Goal: Check status: Check status

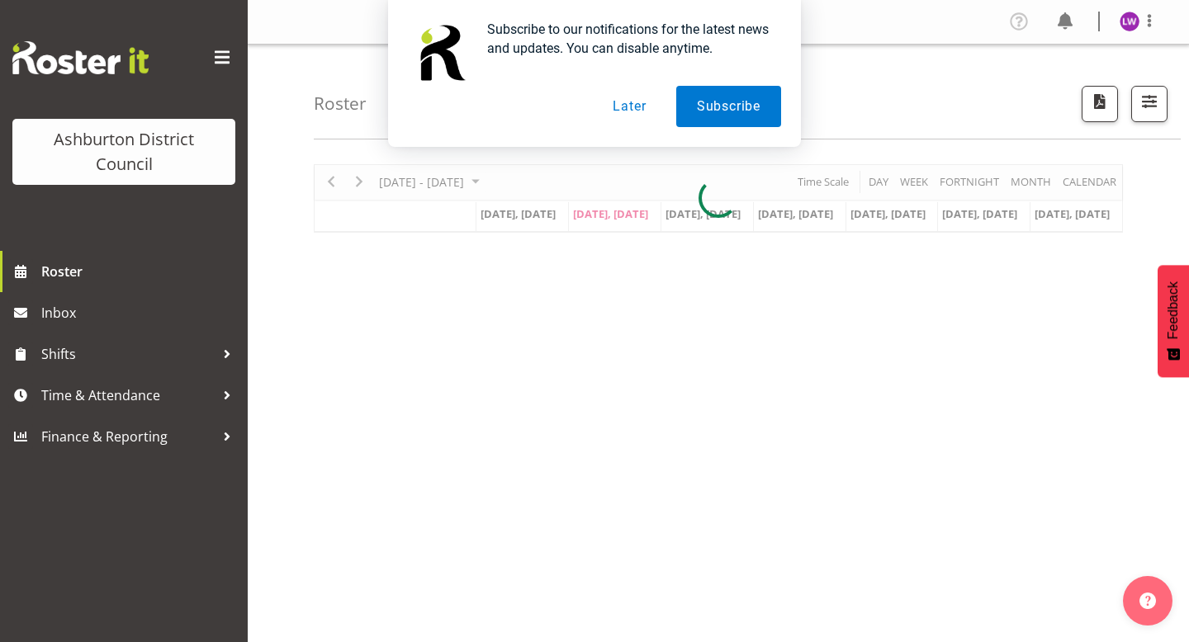
click at [627, 108] on button "Later" at bounding box center [629, 106] width 74 height 41
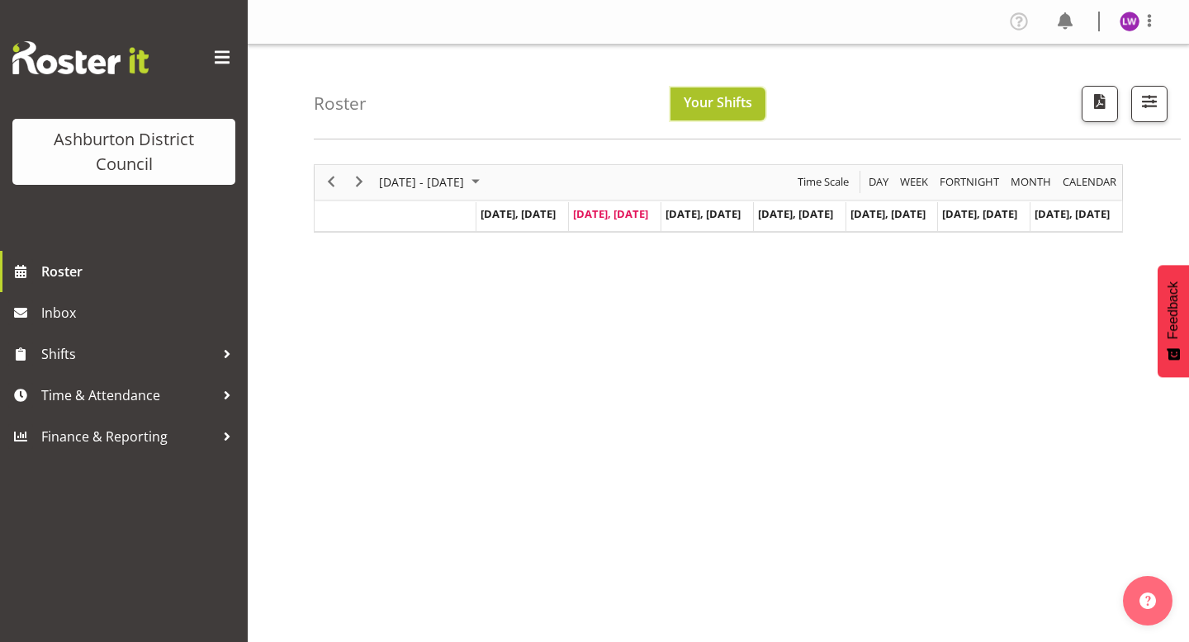
click at [713, 109] on span "Your Shifts" at bounding box center [717, 102] width 69 height 18
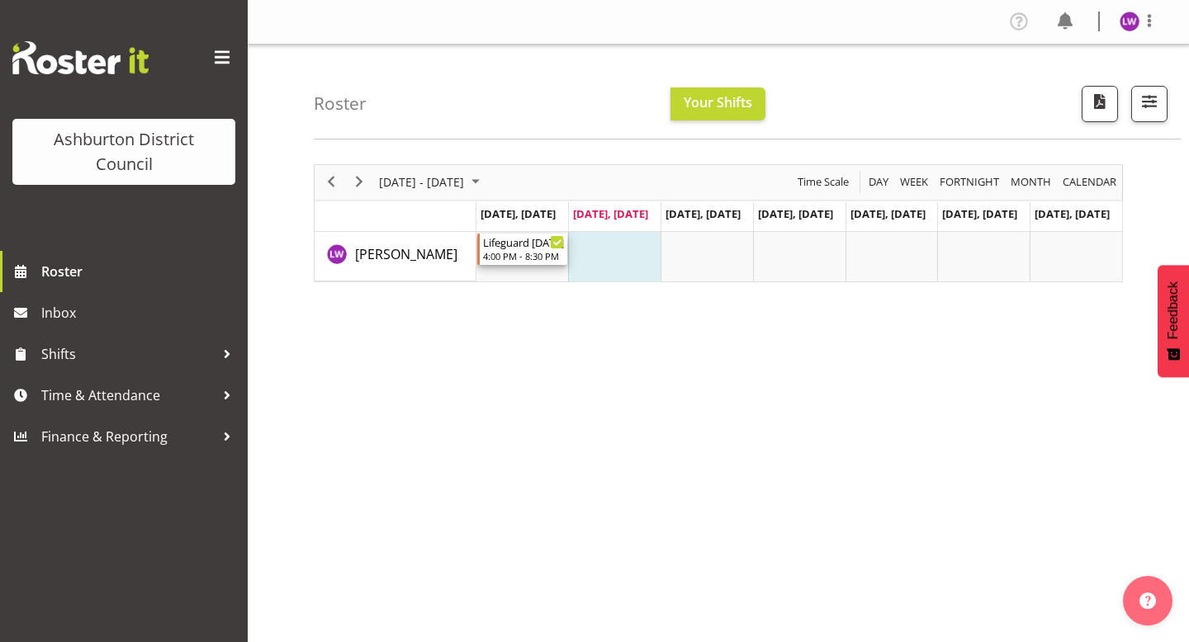
click at [508, 254] on div "4:00 PM - 8:30 PM" at bounding box center [524, 255] width 82 height 13
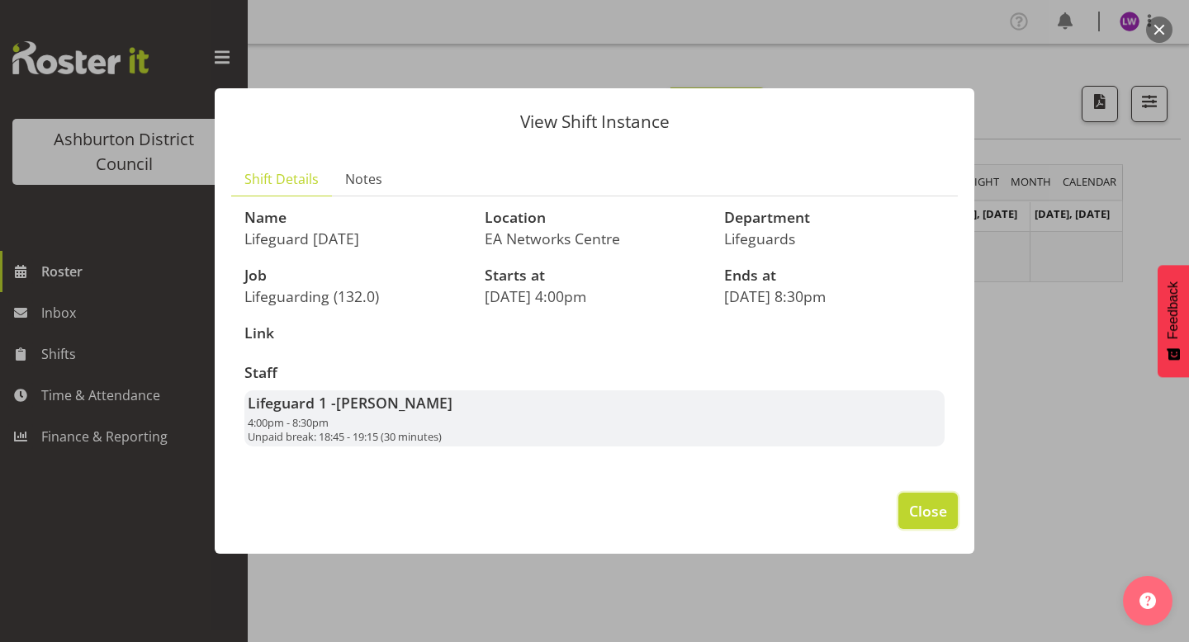
click at [937, 508] on span "Close" at bounding box center [928, 510] width 38 height 21
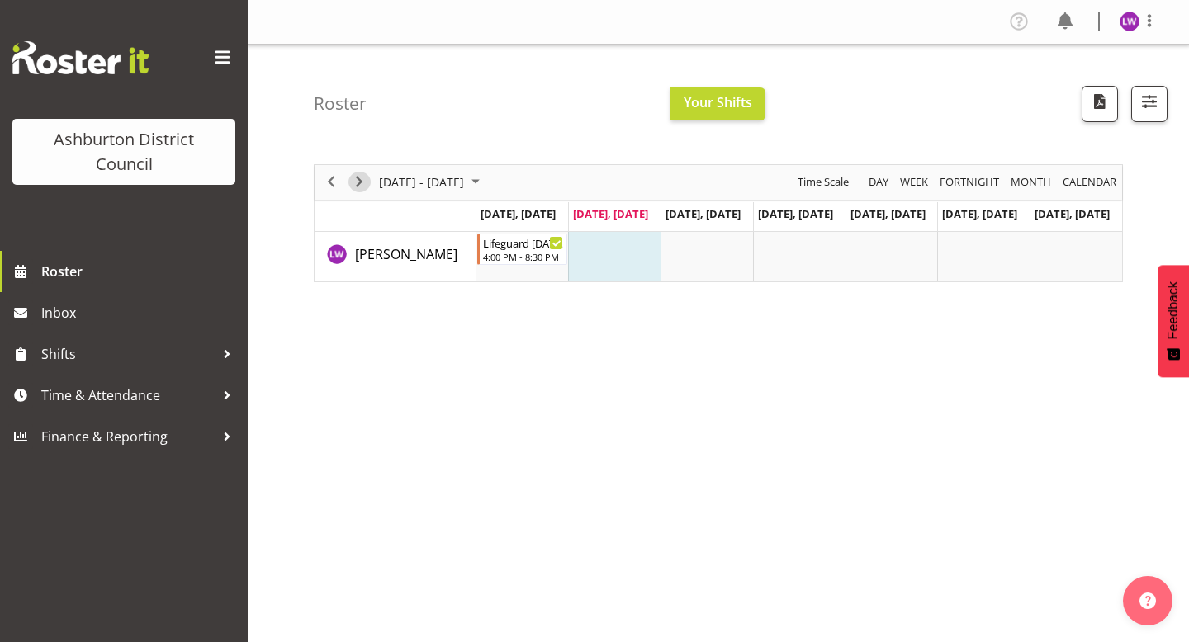
click at [360, 181] on span "Next" at bounding box center [359, 182] width 20 height 21
click at [518, 262] on div "4:00 PM - 8:30 PM" at bounding box center [524, 255] width 82 height 13
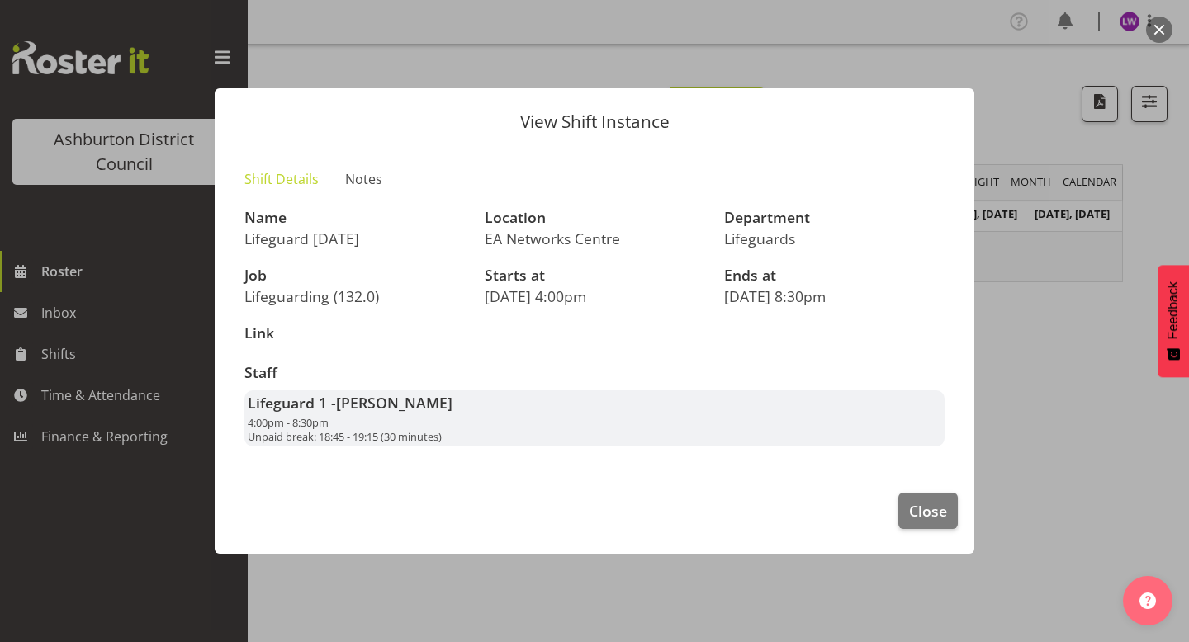
click at [965, 322] on section "Shift Details Notes Name Lifeguard [DATE] Location EA Networks Centre Departmen…" at bounding box center [594, 311] width 759 height 330
click at [371, 185] on span "Notes" at bounding box center [363, 179] width 37 height 20
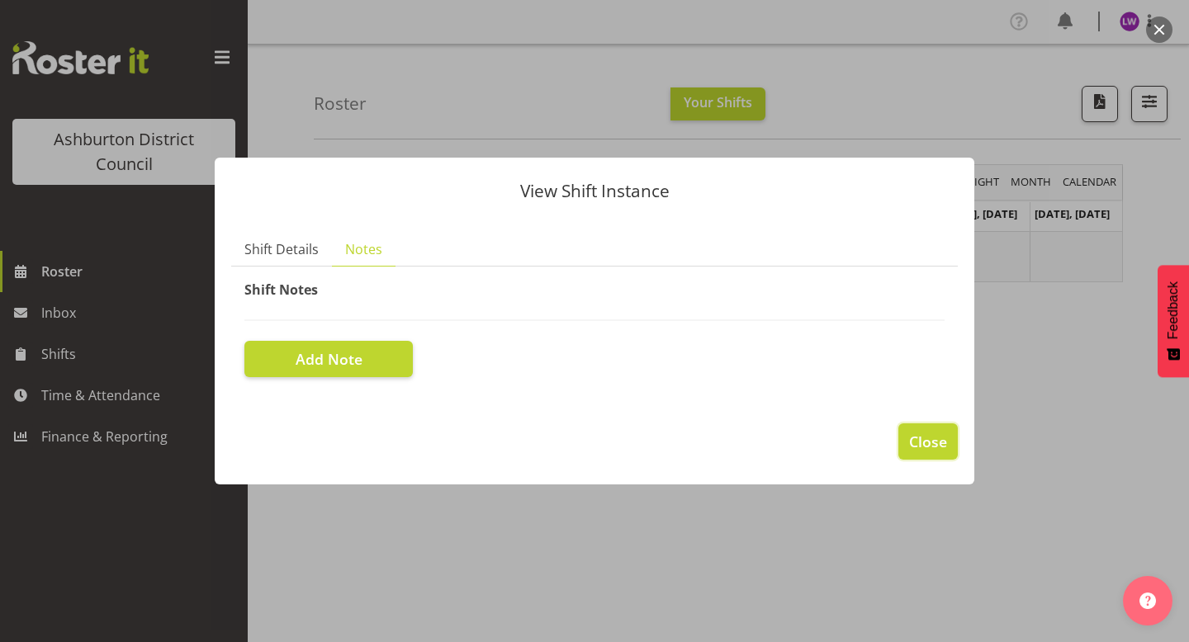
click at [920, 439] on span "Close" at bounding box center [928, 441] width 38 height 21
